Goal: Task Accomplishment & Management: Use online tool/utility

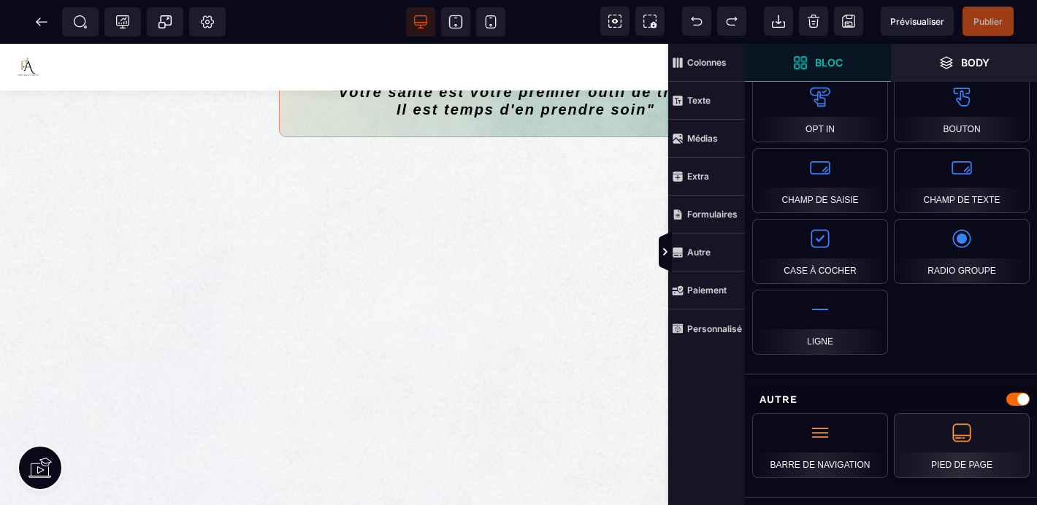
scroll to position [1348, 0]
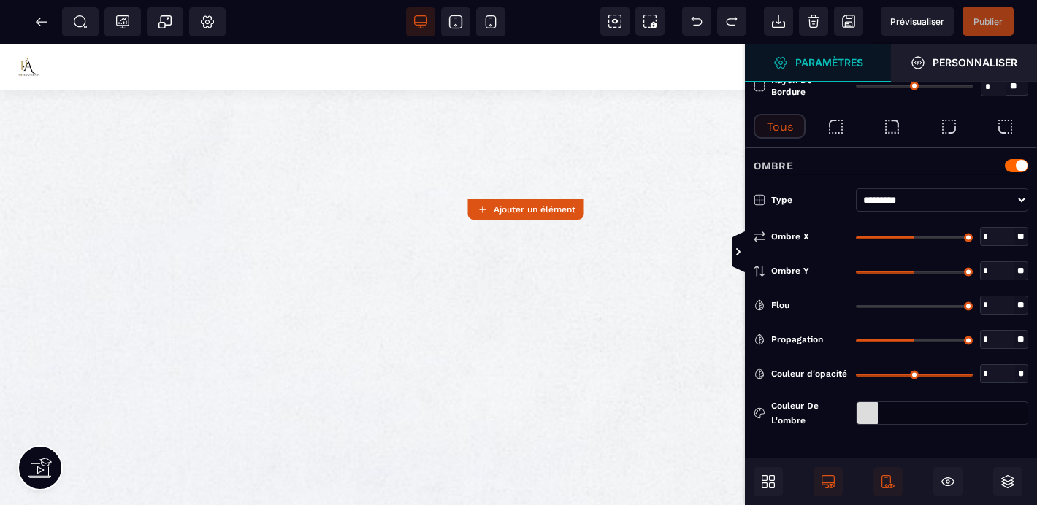
type input "*"
type input "**"
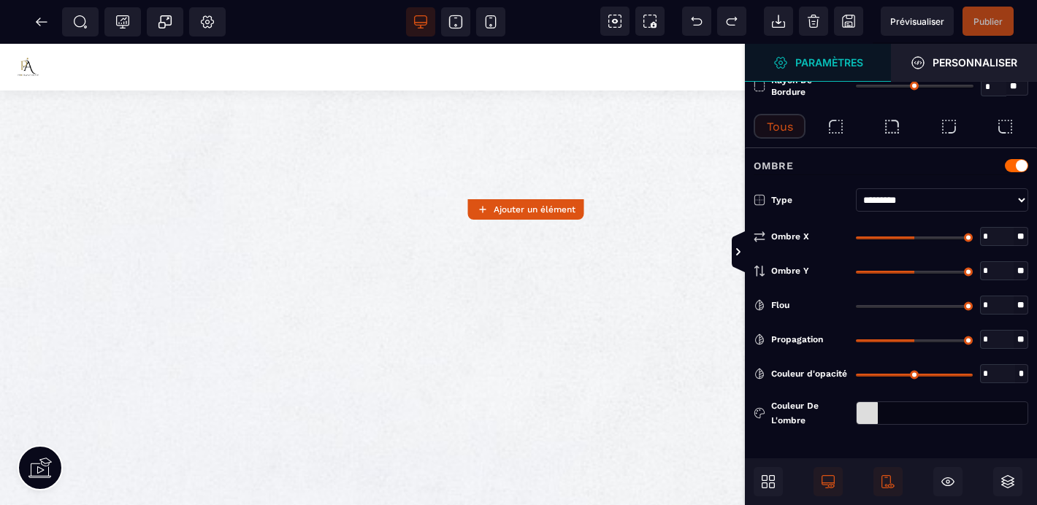
type input "**"
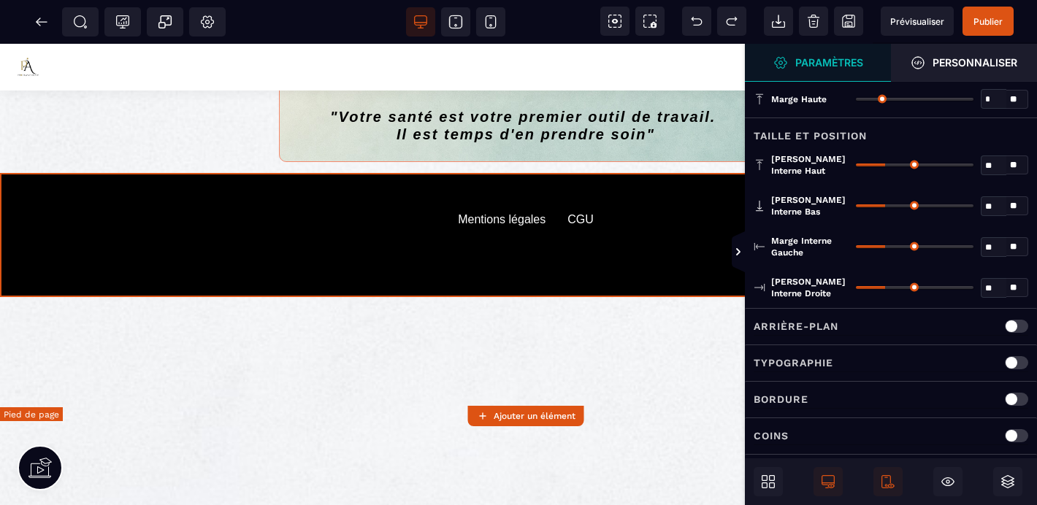
scroll to position [1075, 0]
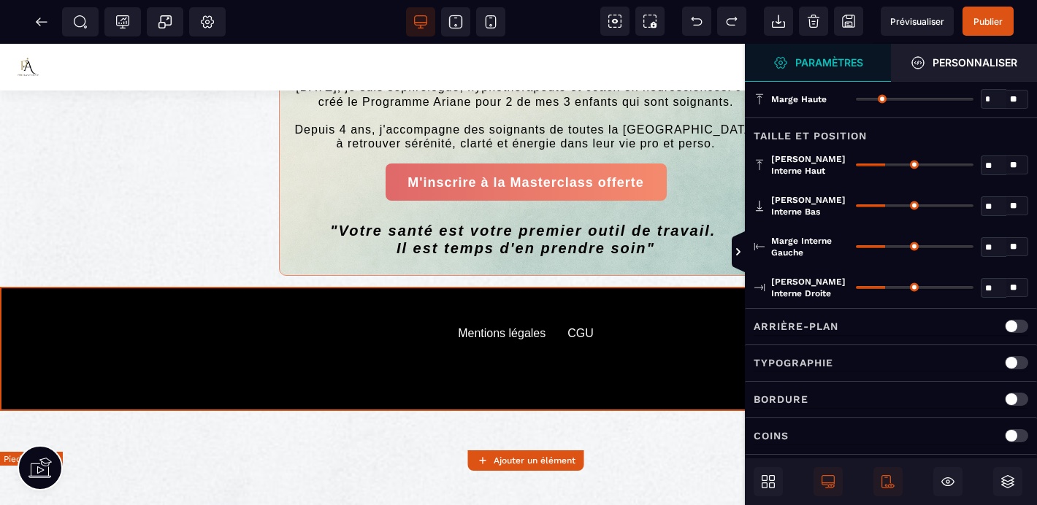
click at [511, 371] on default "Mentions légales" at bounding box center [502, 349] width 88 height 44
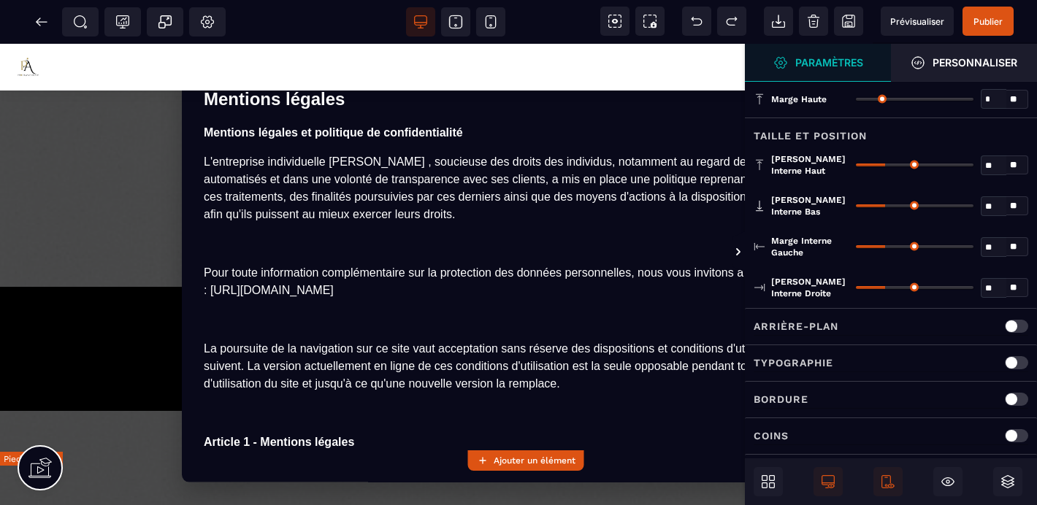
scroll to position [0, 0]
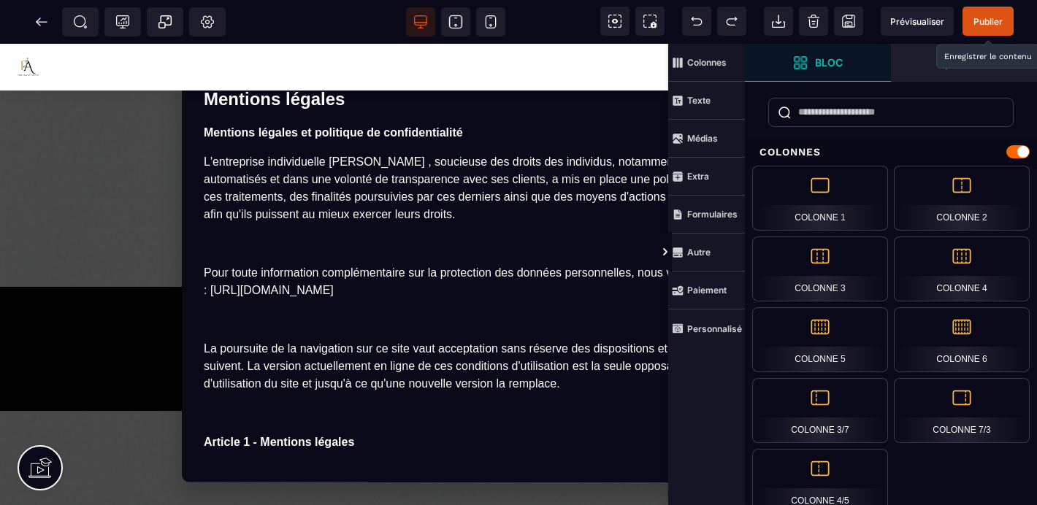
click at [990, 19] on span "Publier" at bounding box center [988, 21] width 29 height 11
click at [121, 156] on section "Mentions légales × Mentions légales et politique de confidentialité L'entrepris…" at bounding box center [518, 275] width 1037 height 462
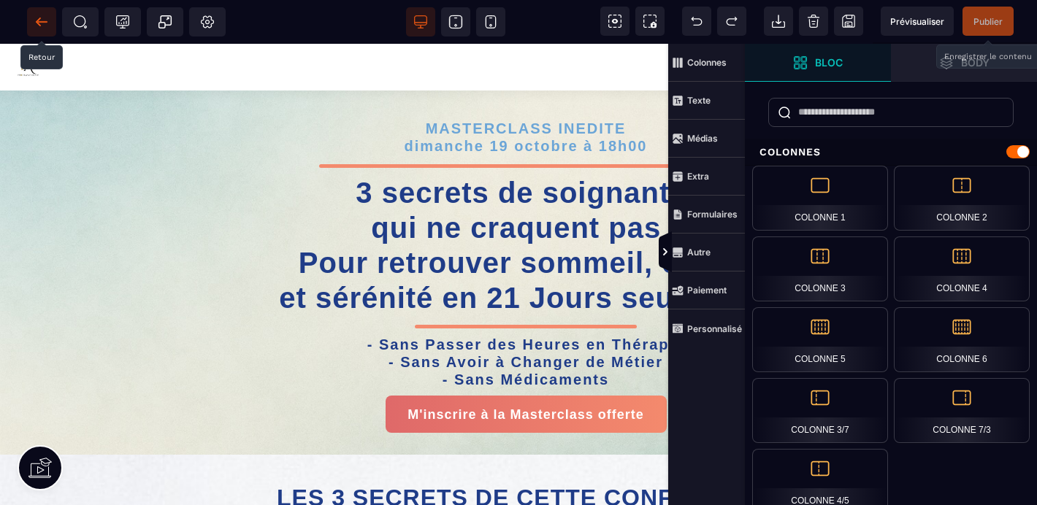
click at [39, 20] on icon at bounding box center [38, 22] width 4 height 8
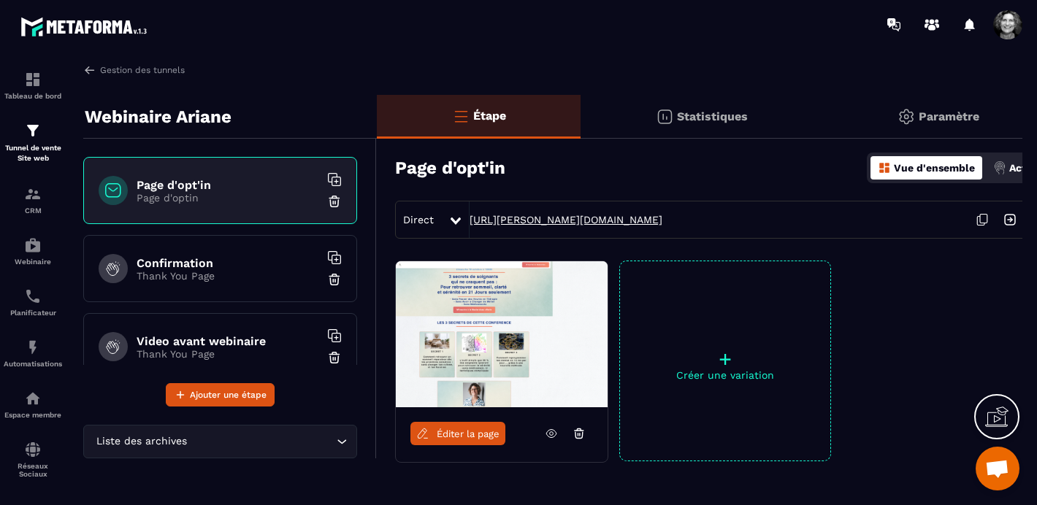
click at [631, 218] on link "[URL][PERSON_NAME][DOMAIN_NAME]" at bounding box center [566, 220] width 193 height 12
click at [195, 270] on p "Thank You Page" at bounding box center [228, 276] width 183 height 12
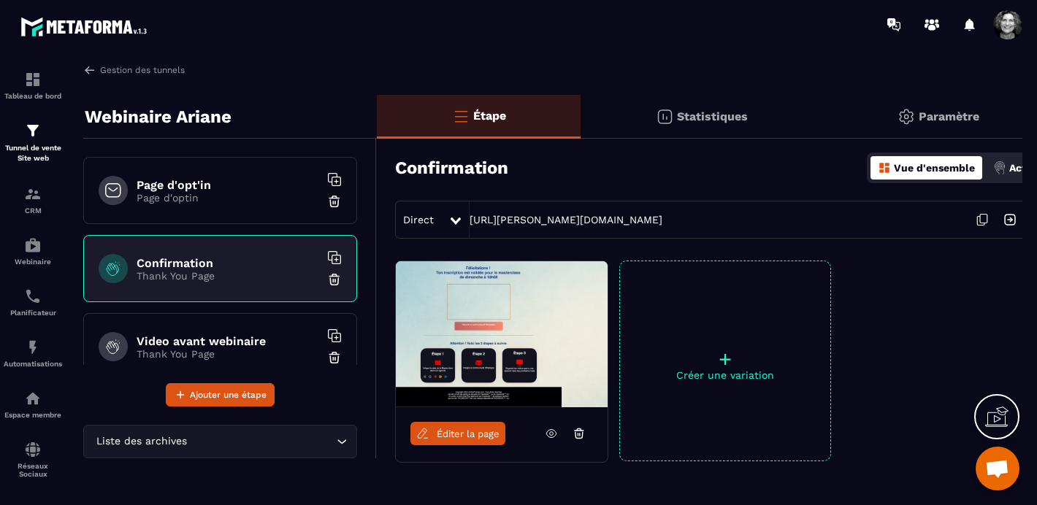
click at [466, 435] on span "Éditer la page" at bounding box center [468, 434] width 63 height 11
